Goal: Information Seeking & Learning: Find specific fact

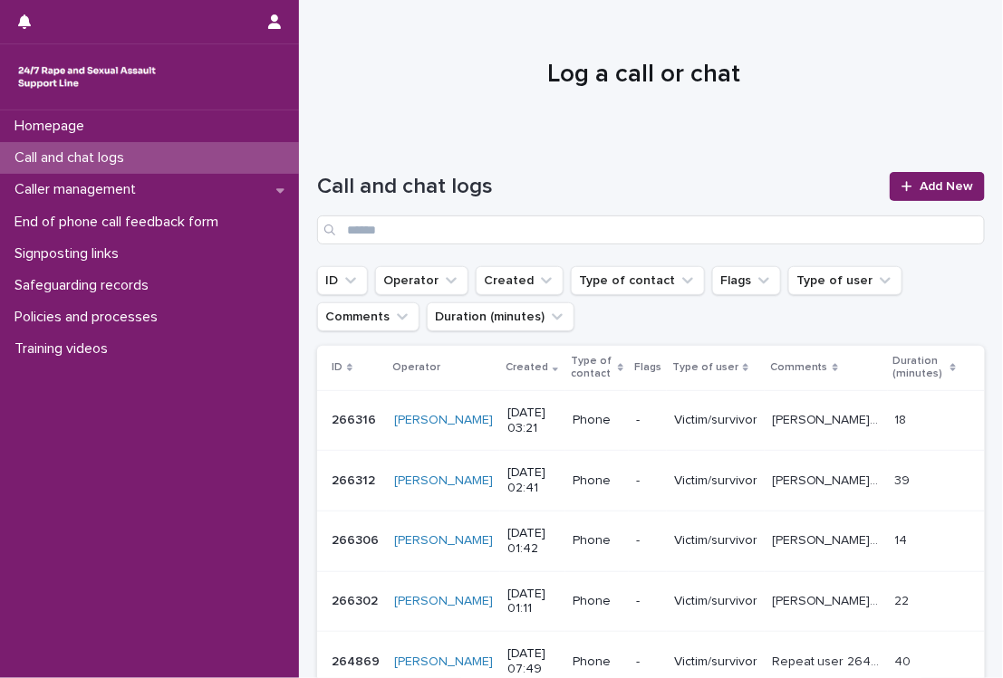
scroll to position [180, 0]
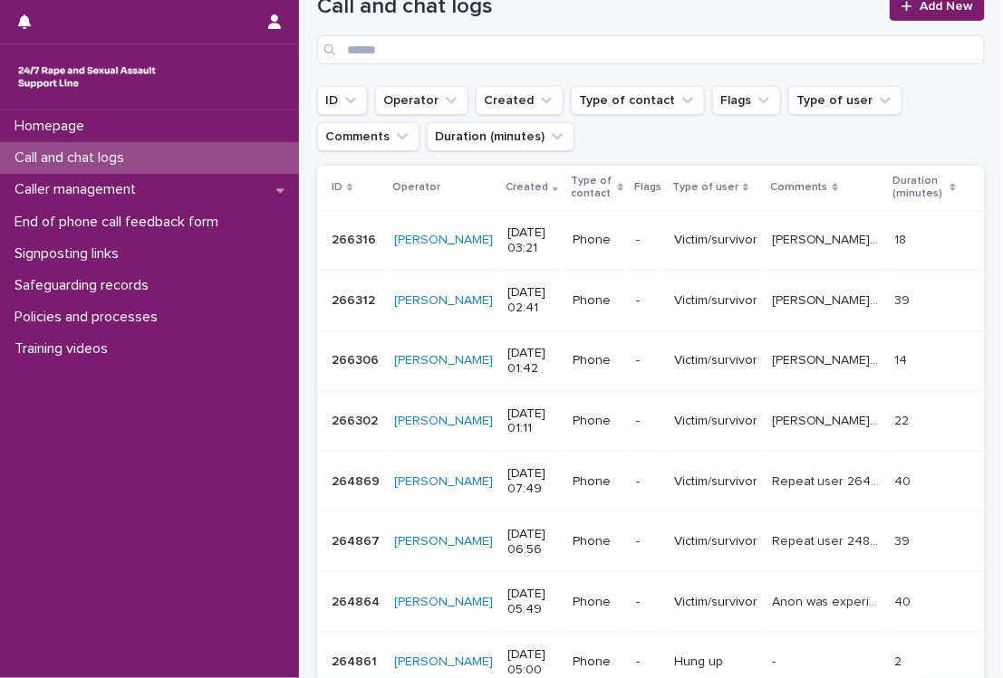
click at [130, 158] on p "Call and chat logs" at bounding box center [72, 157] width 131 height 17
click at [514, 49] on input "Search" at bounding box center [650, 49] width 667 height 29
type input "*****"
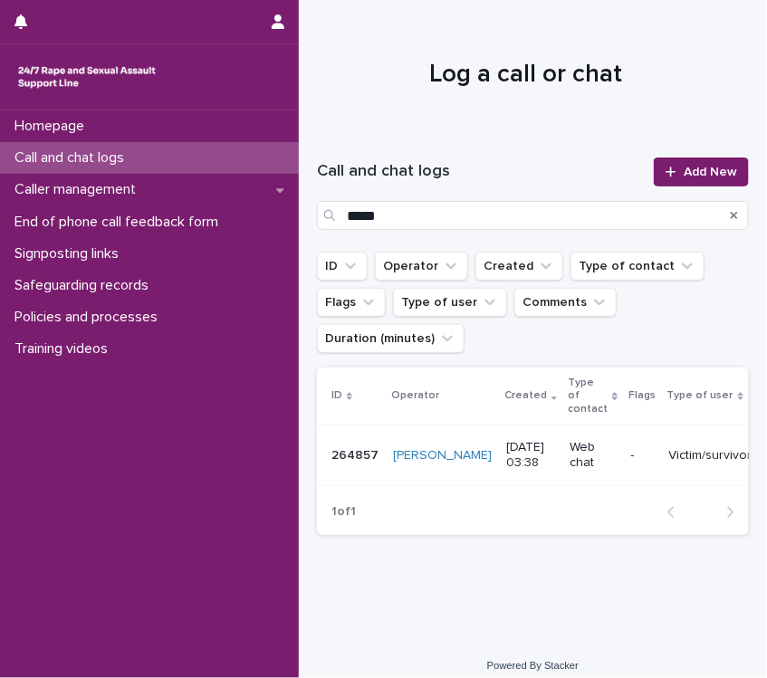
click at [669, 456] on p "Victim/survivor" at bounding box center [710, 455] width 83 height 15
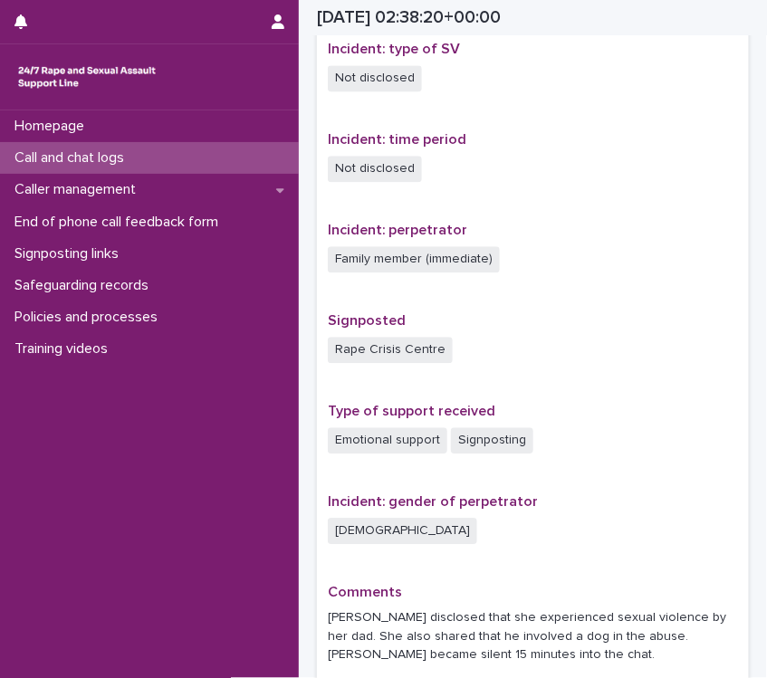
scroll to position [1072, 0]
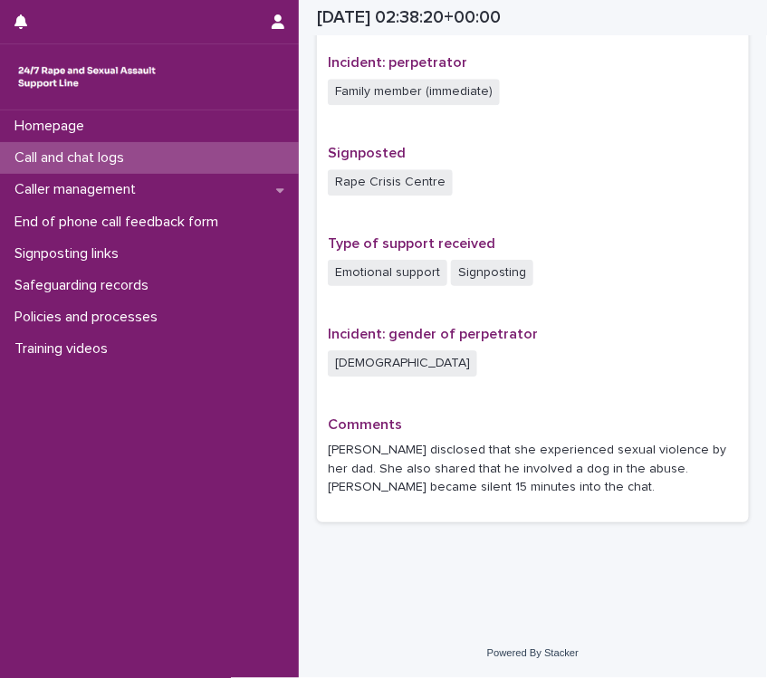
click at [282, 375] on div "Homepage Call and chat logs Caller management End of phone call feedback form S…" at bounding box center [149, 394] width 299 height 568
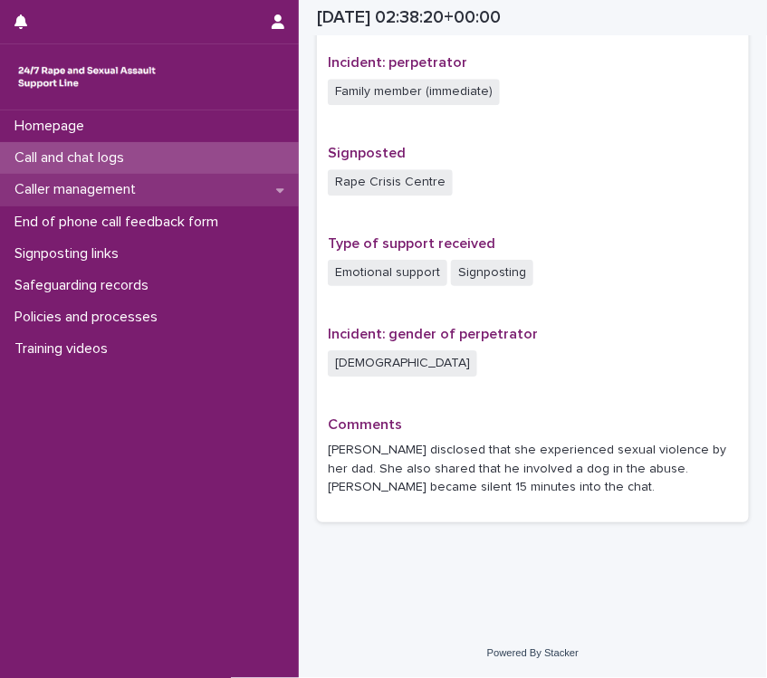
click at [119, 197] on p "Caller management" at bounding box center [78, 189] width 143 height 17
